Goal: Find specific page/section: Find specific page/section

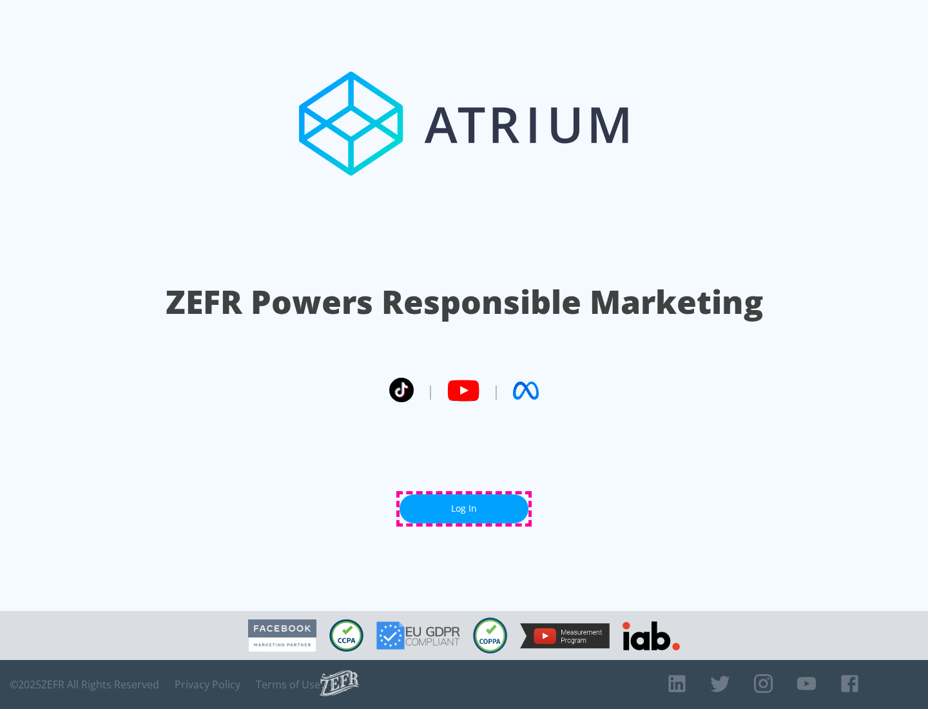
click at [464, 509] on link "Log In" at bounding box center [464, 508] width 129 height 29
